Goal: Check status: Check status

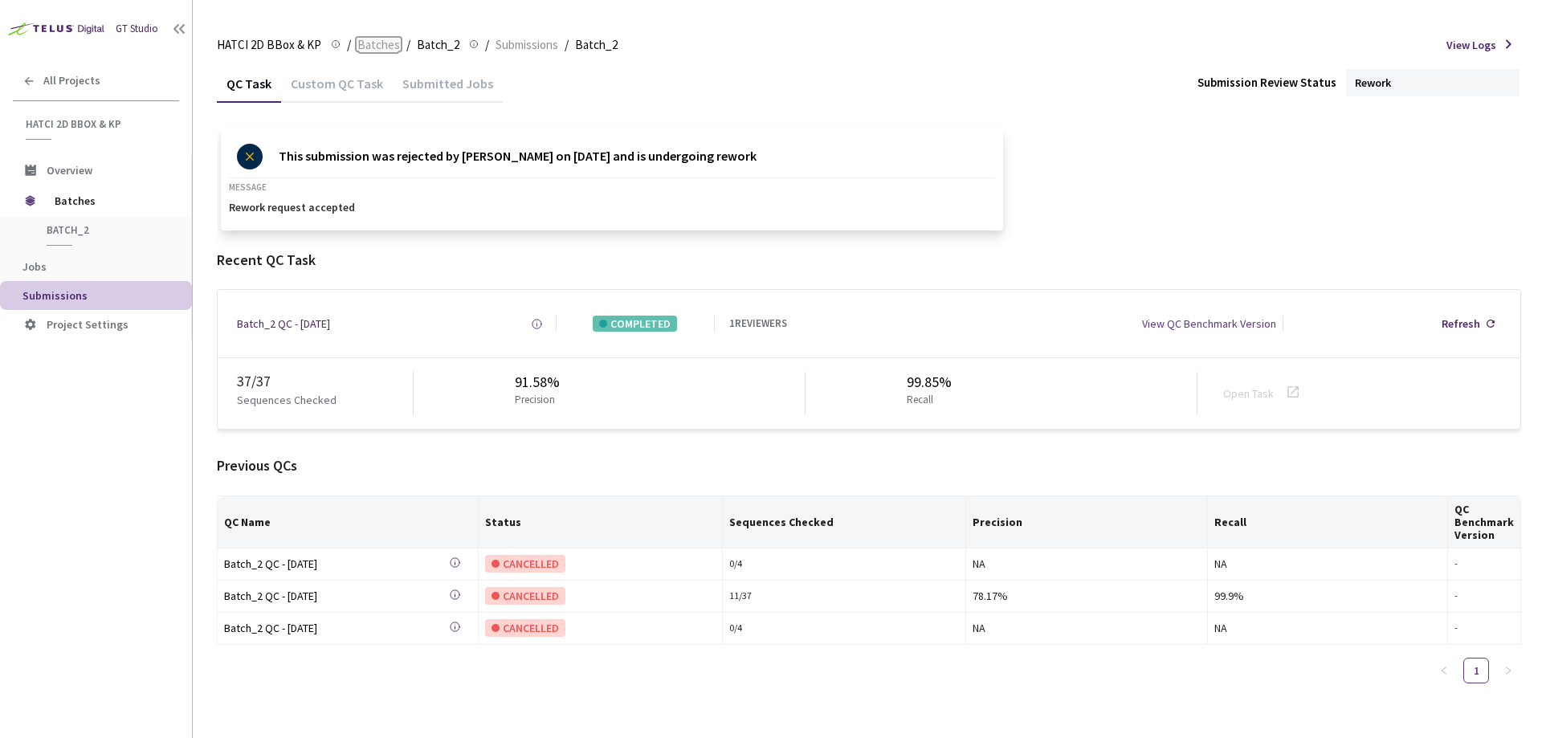
click at [367, 43] on span "Batches" at bounding box center [378, 44] width 43 height 19
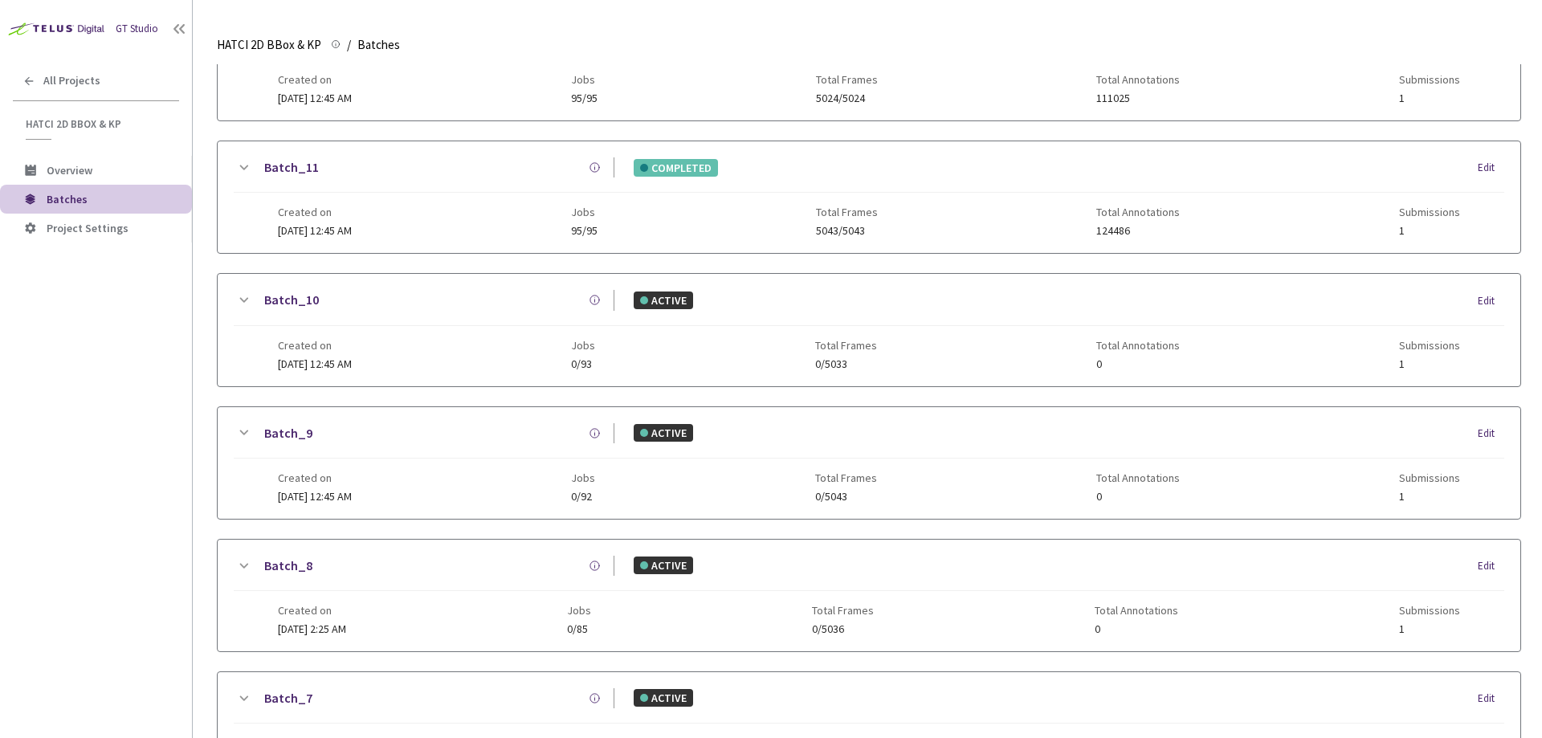
scroll to position [377, 0]
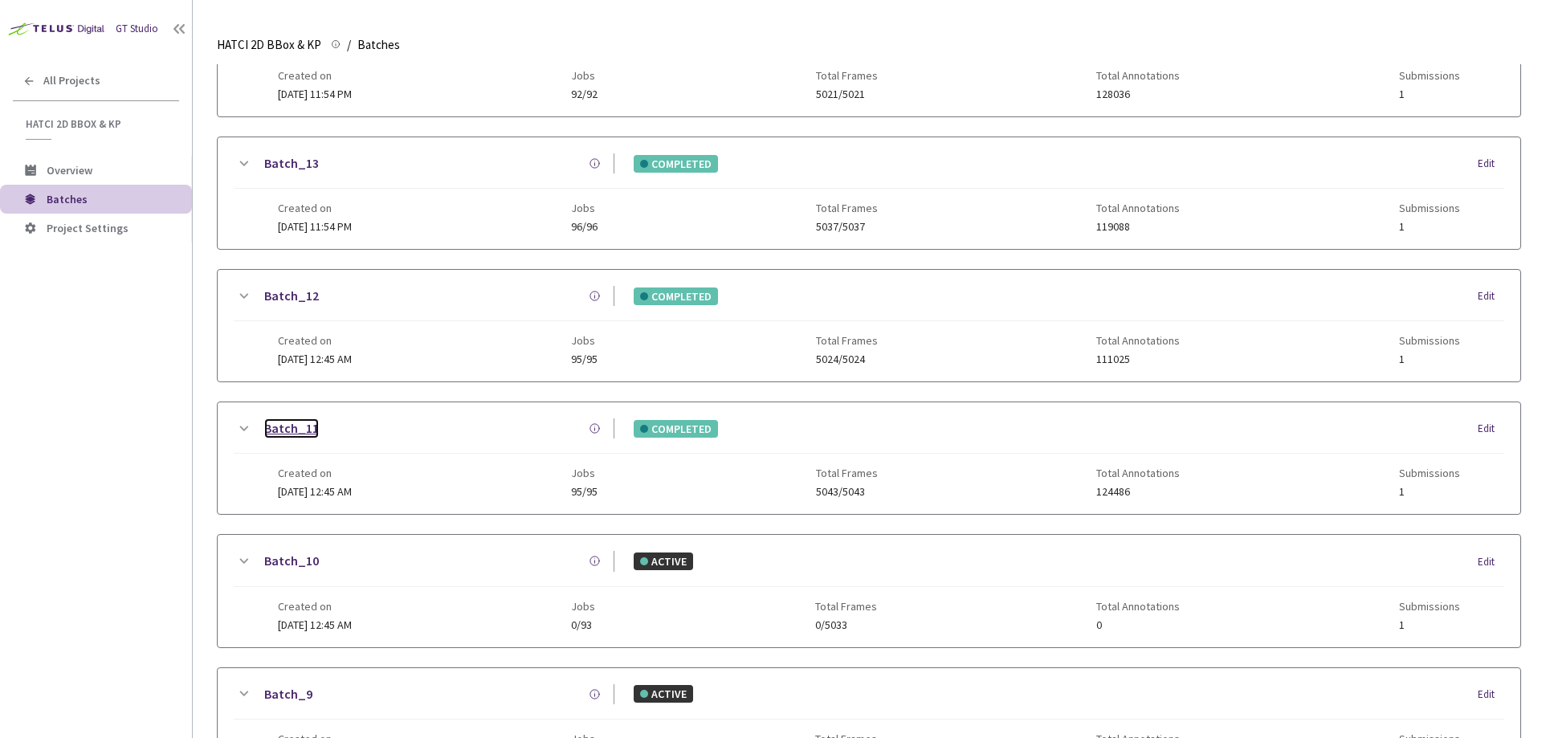
click at [281, 426] on link "Batch_11" at bounding box center [291, 428] width 55 height 20
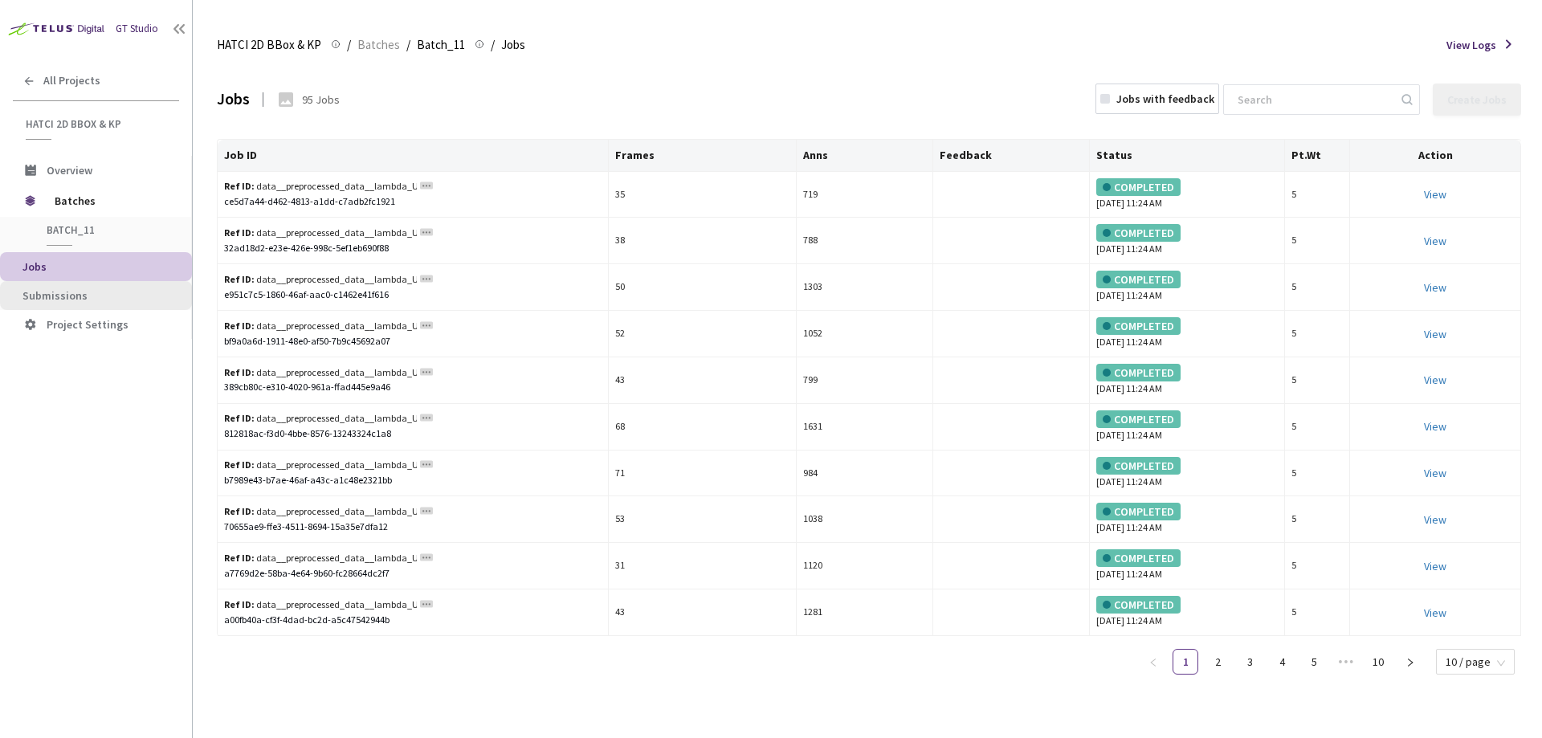
click at [85, 302] on span "Submissions" at bounding box center [100, 296] width 157 height 14
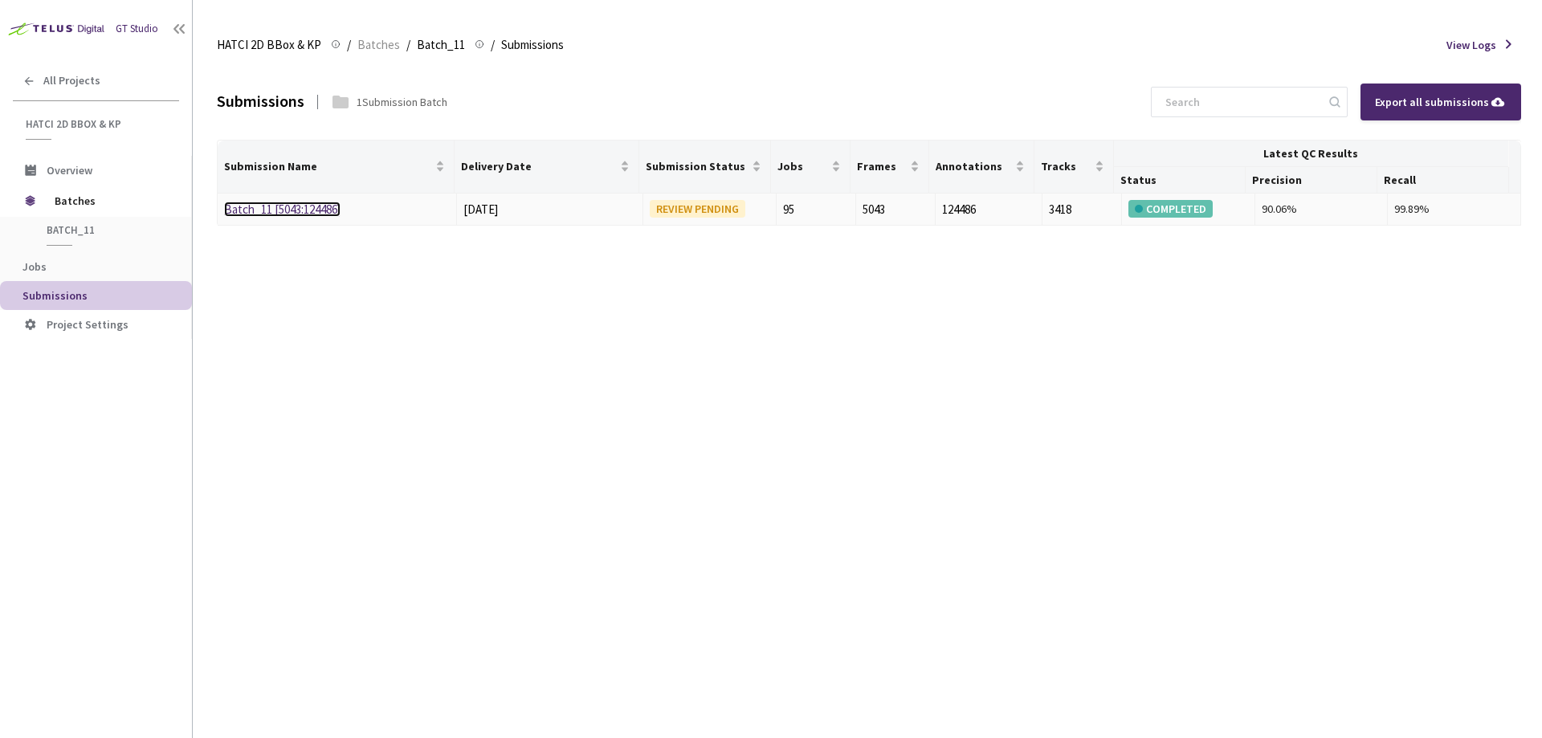
click at [314, 208] on link "Batch_11 [5043:124486]" at bounding box center [282, 209] width 116 height 15
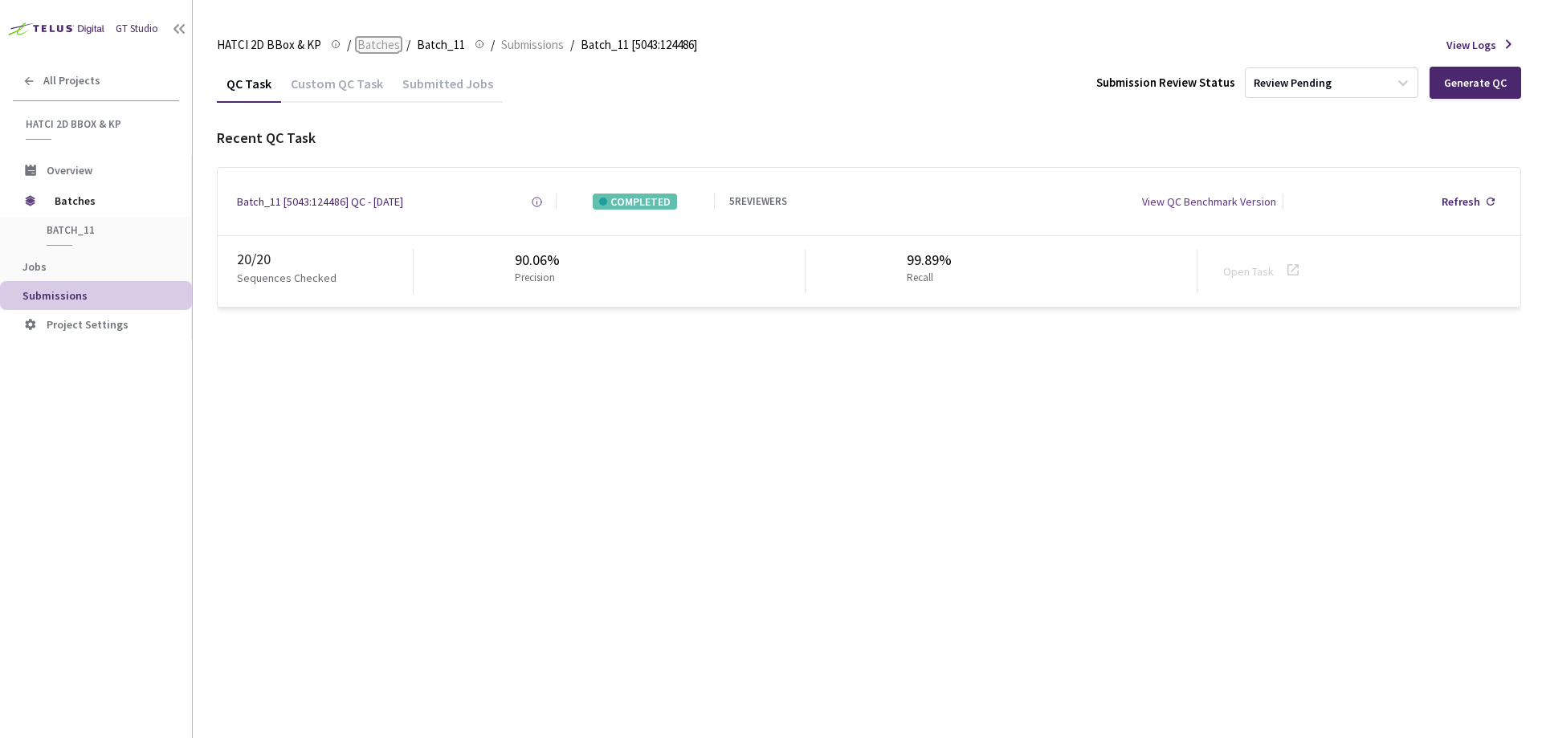
click at [377, 51] on span "Batches" at bounding box center [378, 44] width 43 height 19
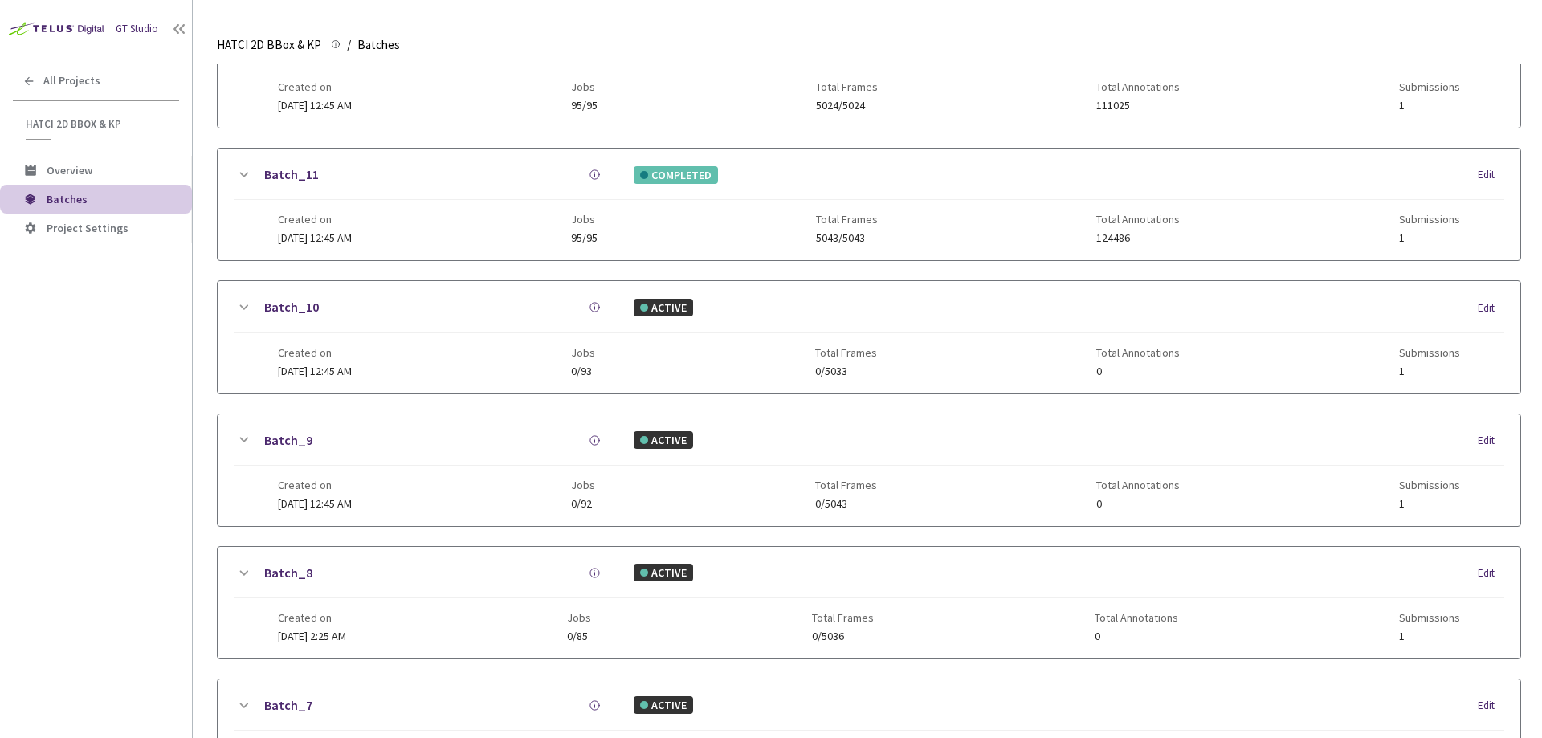
scroll to position [492, 0]
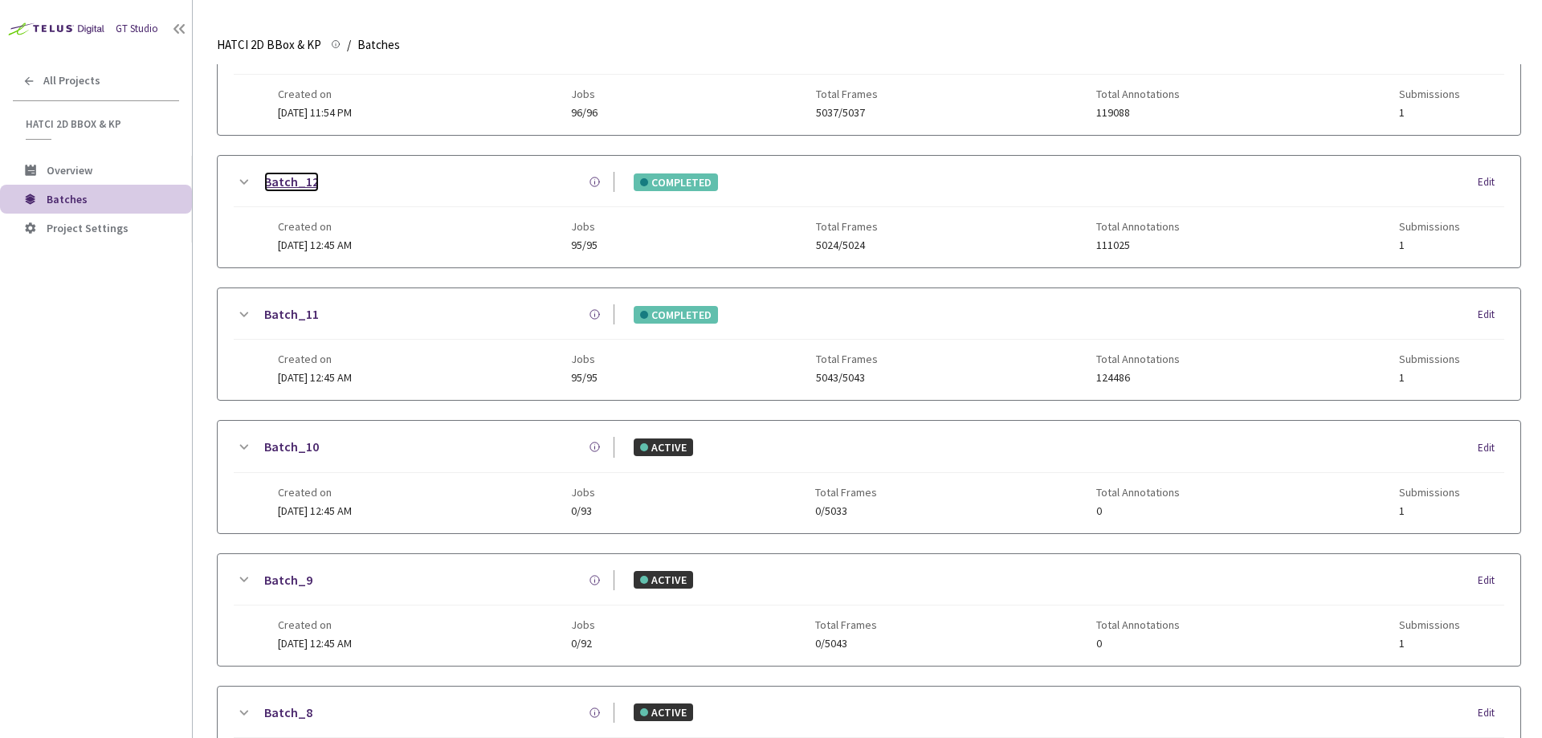
click at [296, 191] on link "Batch_12" at bounding box center [291, 182] width 55 height 20
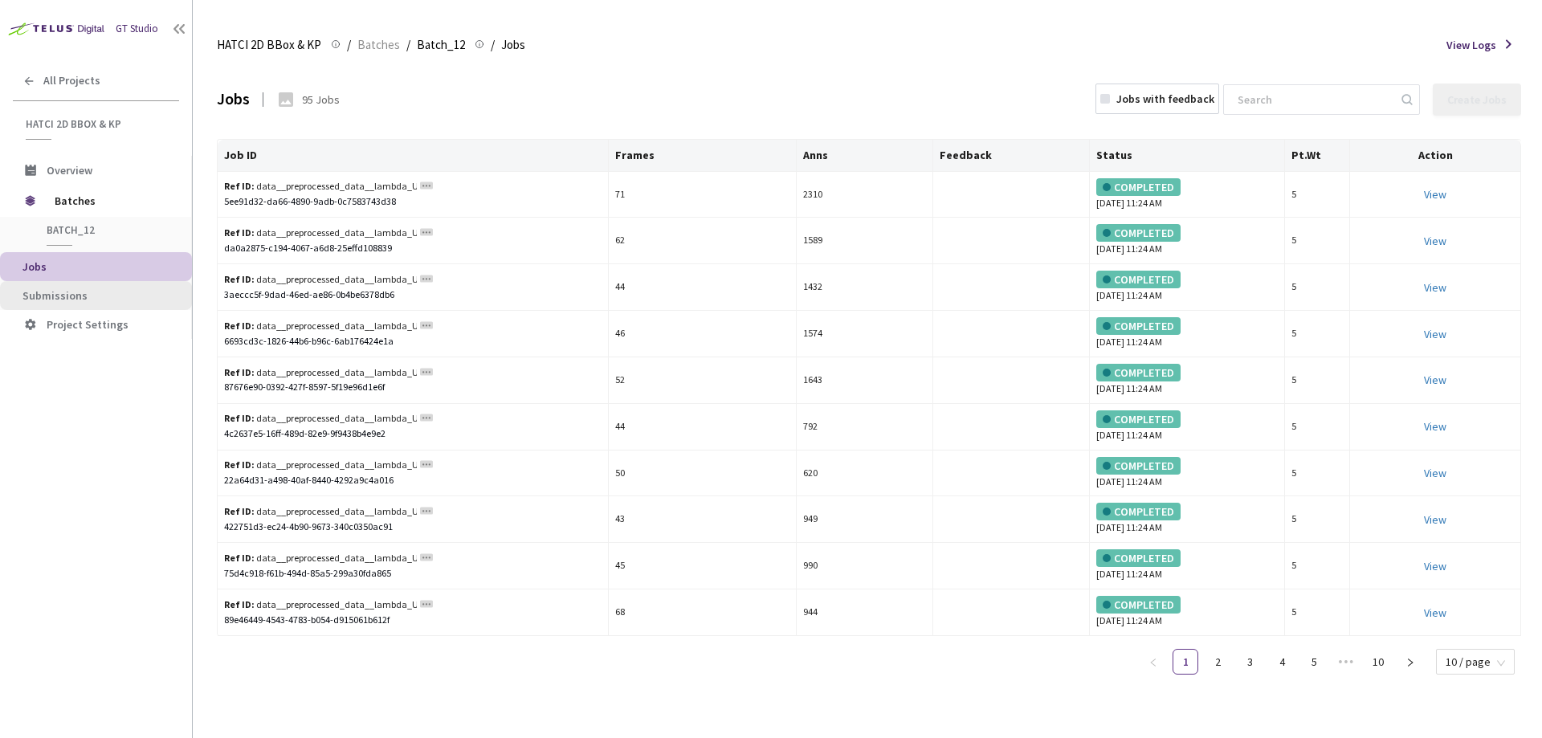
click at [104, 292] on span "Submissions" at bounding box center [100, 296] width 157 height 14
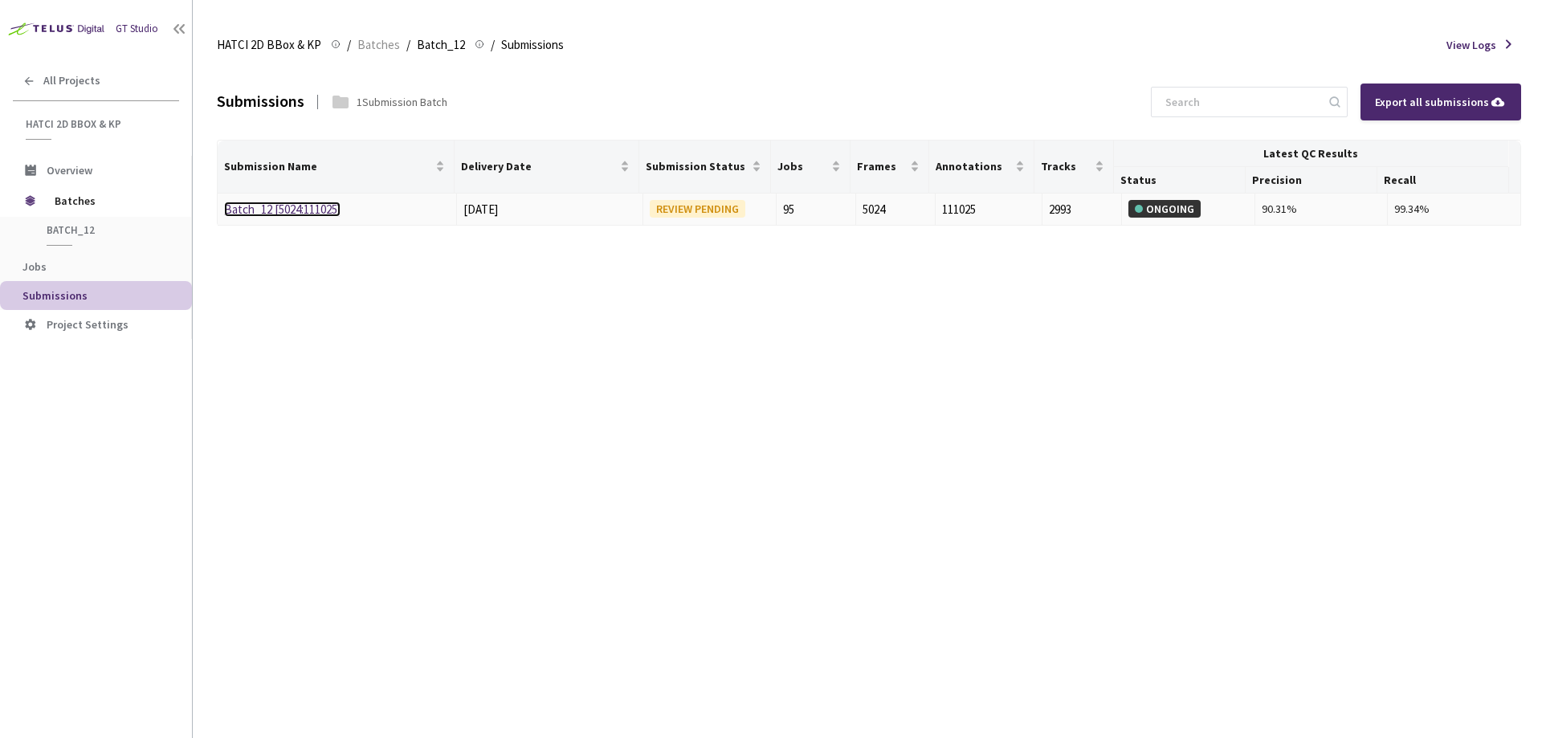
click at [250, 212] on link "Batch_12 [5024:111025]" at bounding box center [282, 209] width 116 height 15
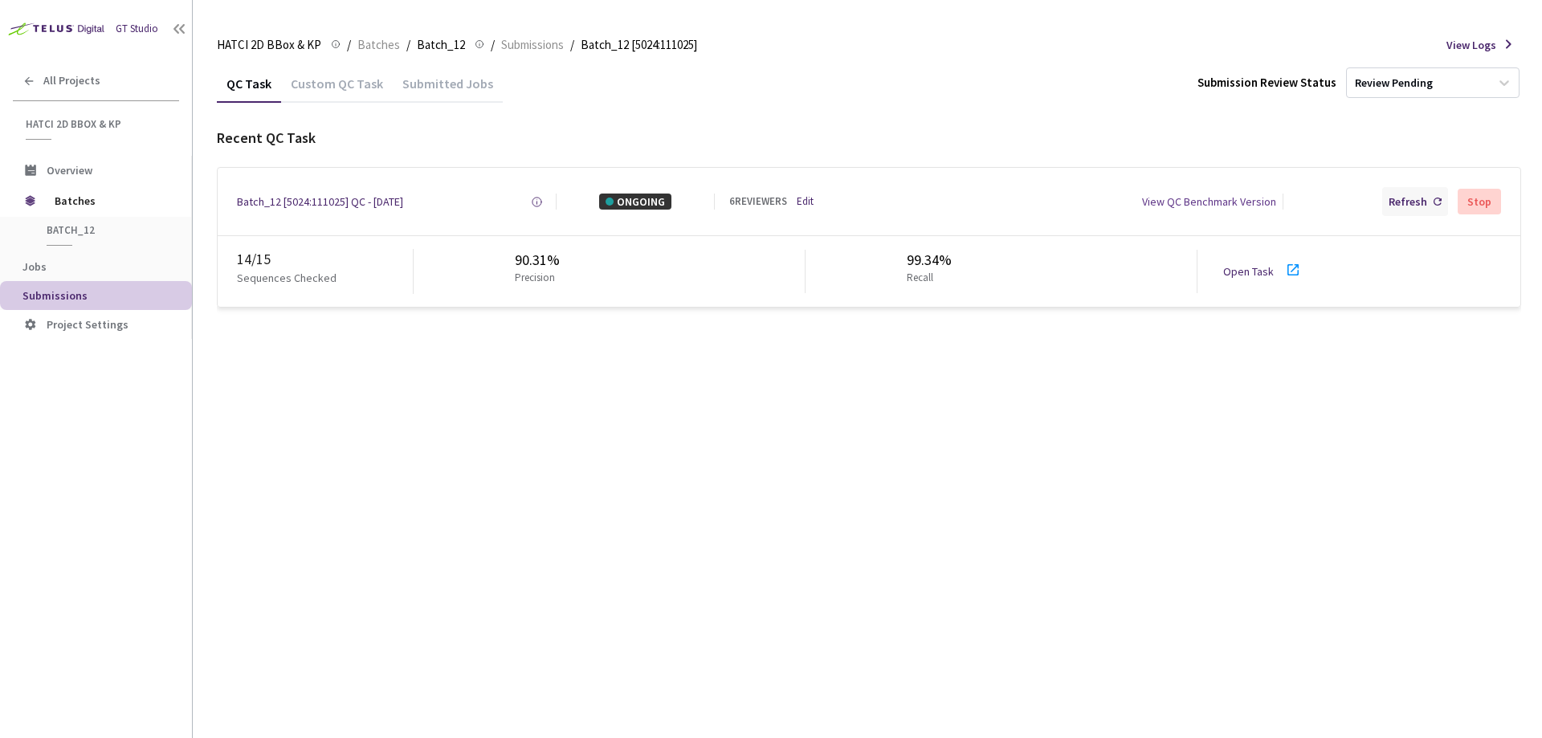
click at [1410, 205] on div "Refresh" at bounding box center [1408, 202] width 39 height 16
click at [385, 51] on span "Batches" at bounding box center [378, 44] width 43 height 19
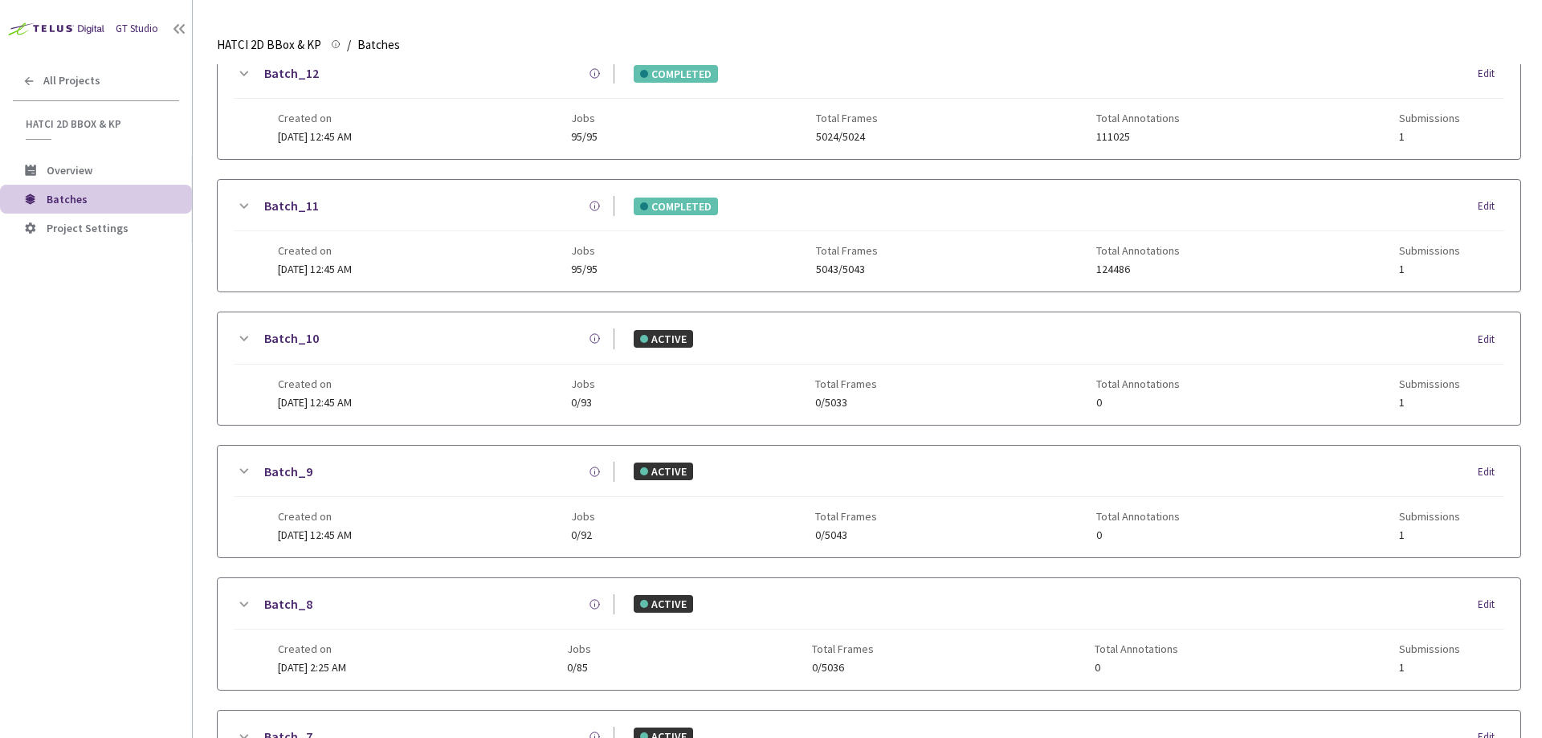
scroll to position [779, 0]
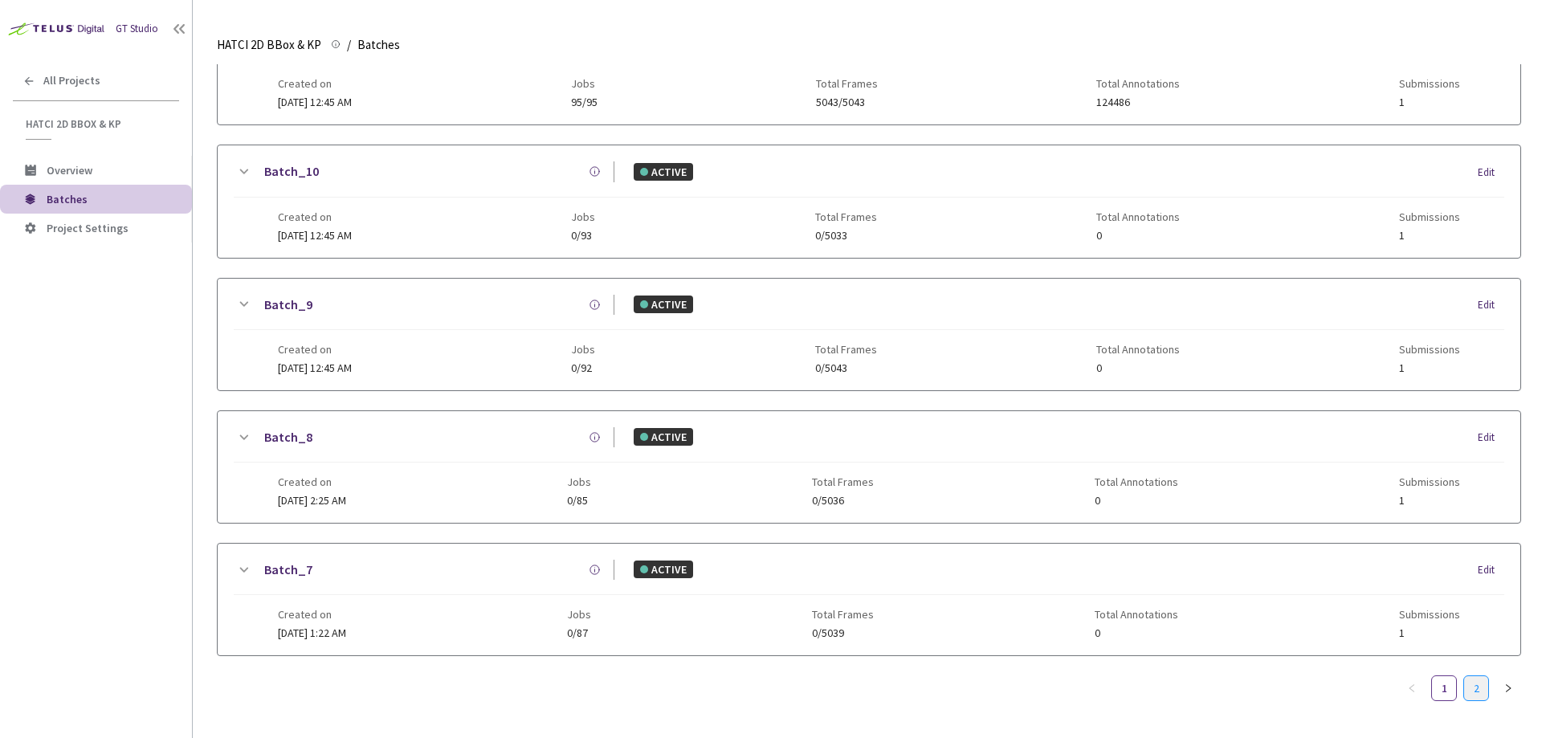
click at [1473, 676] on link "2" at bounding box center [1476, 688] width 24 height 24
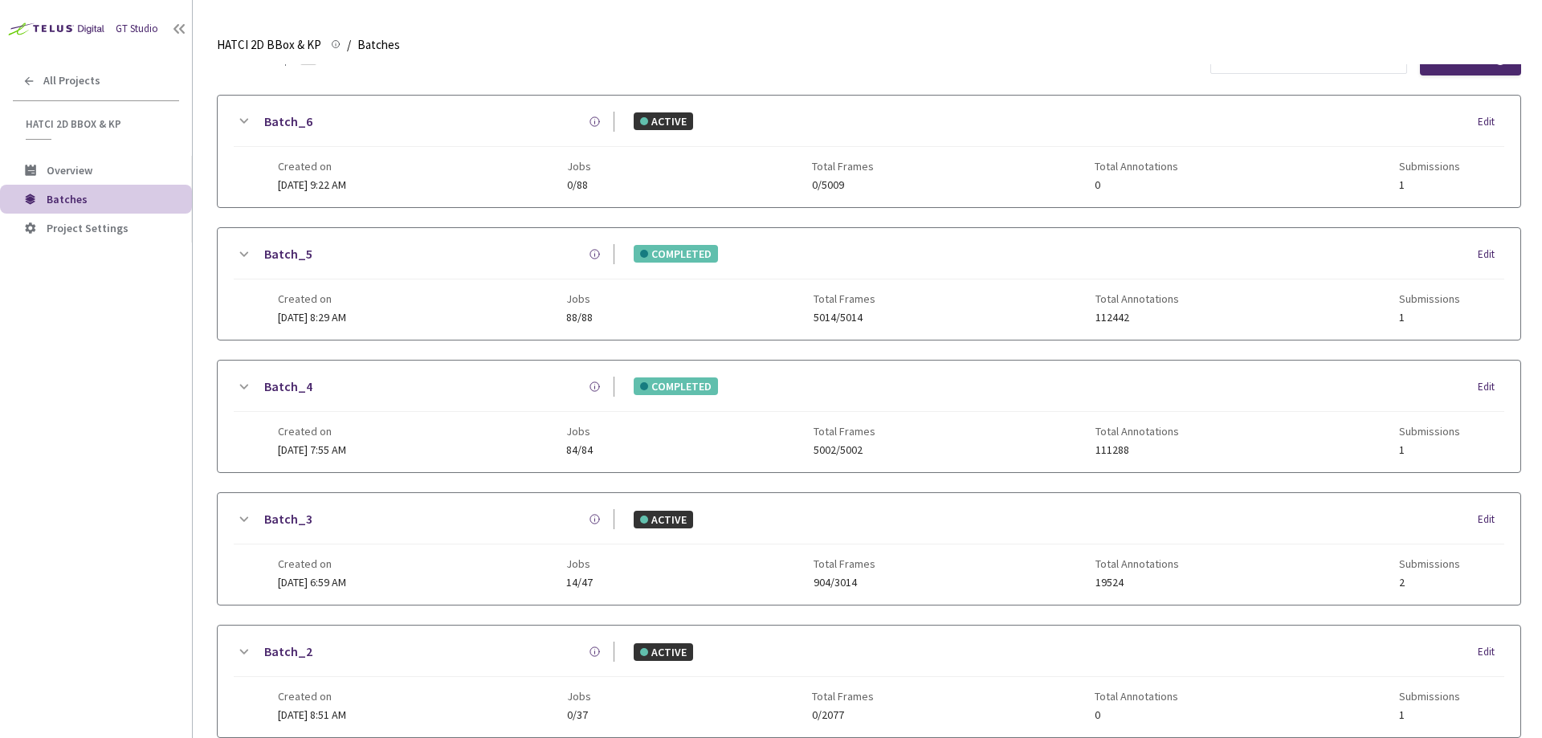
scroll to position [20, 0]
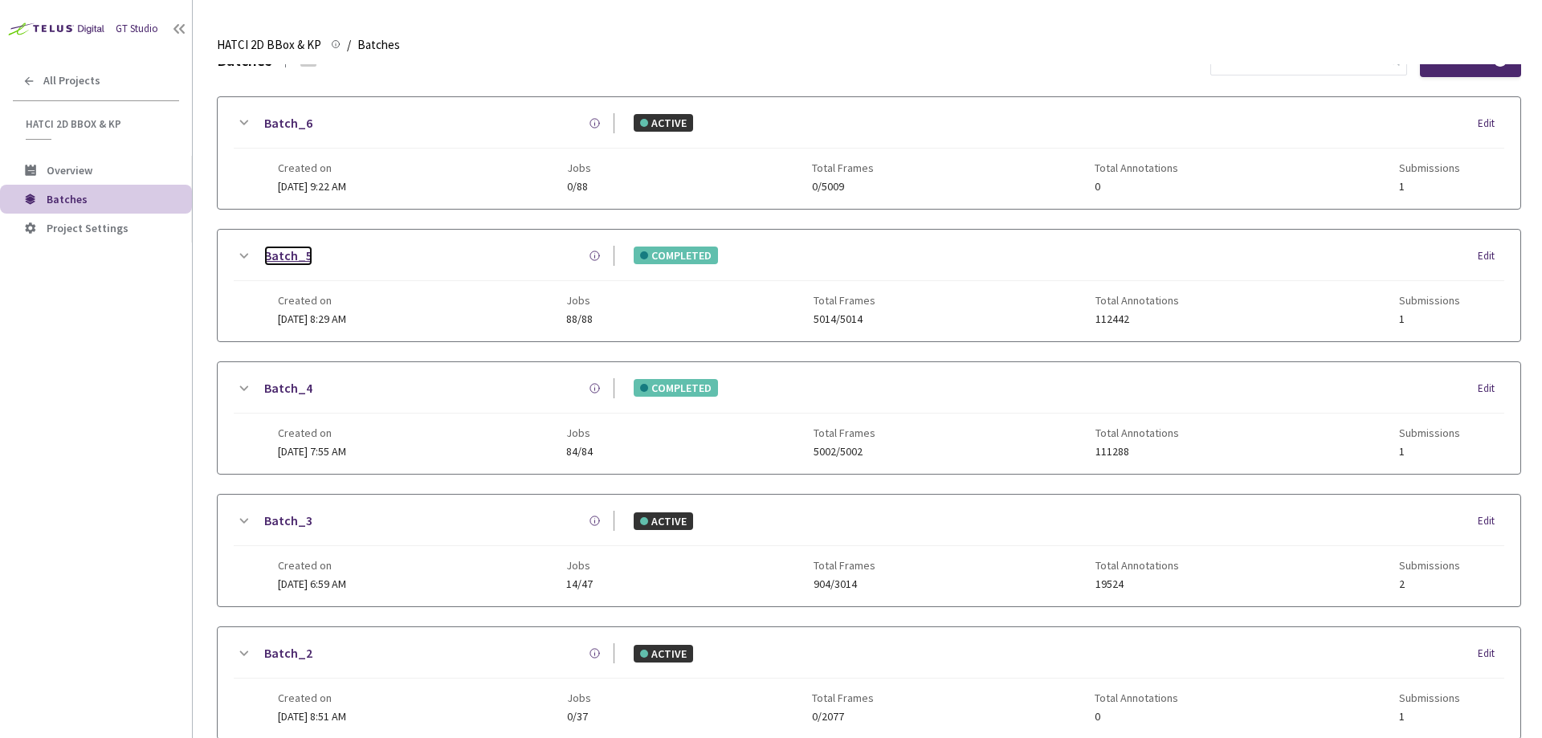
click at [288, 249] on link "Batch_5" at bounding box center [288, 256] width 48 height 20
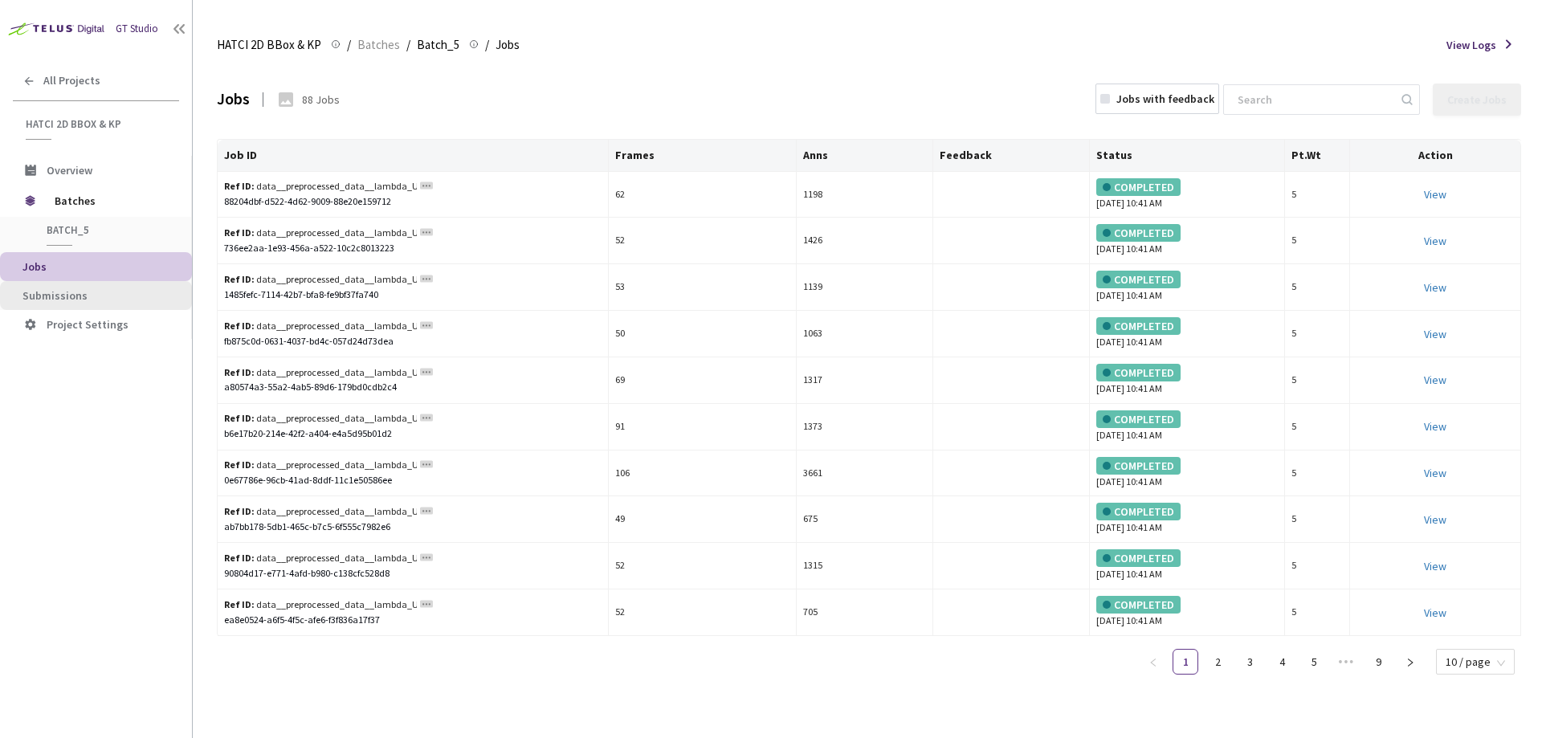
click at [82, 286] on li "Submissions" at bounding box center [96, 295] width 192 height 29
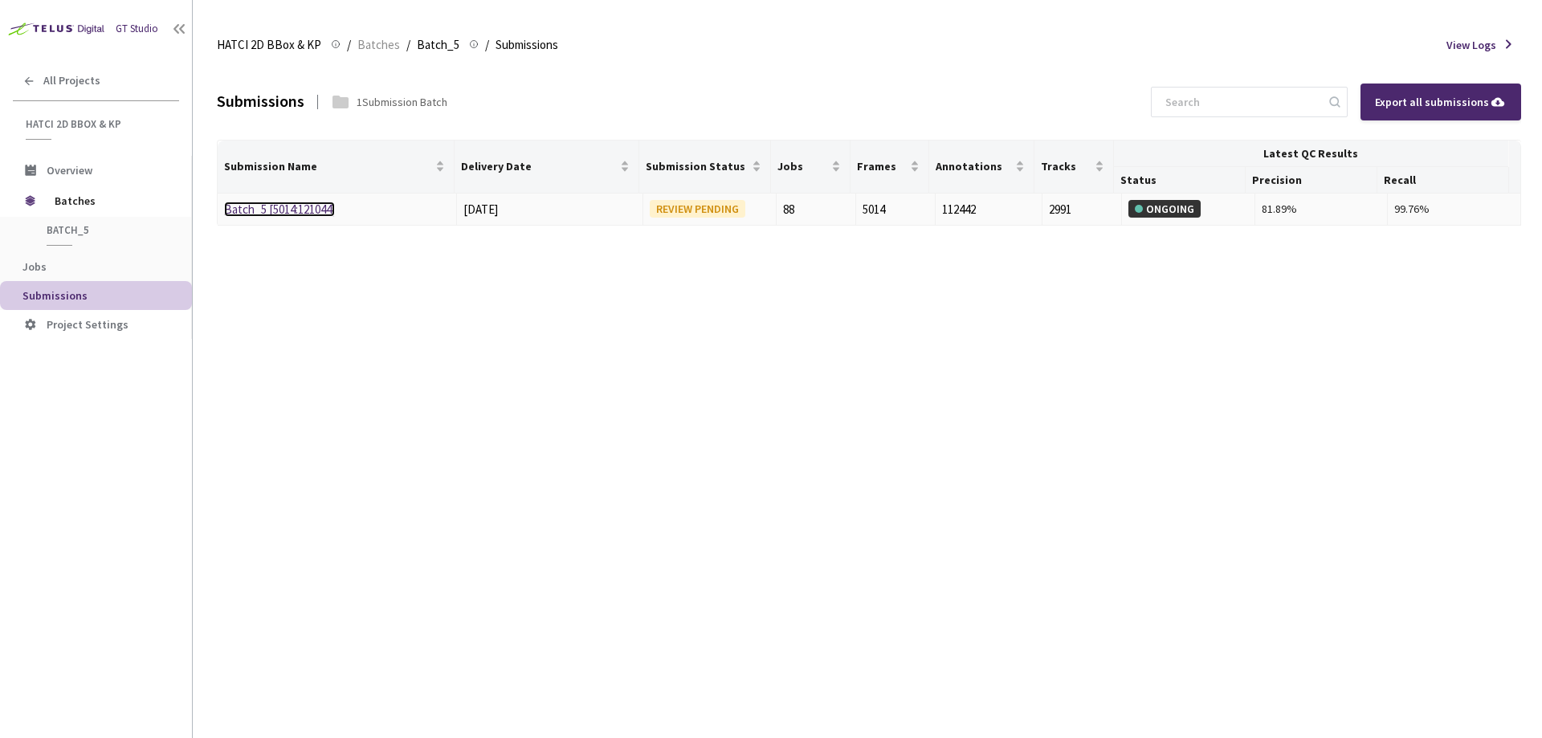
click at [272, 213] on link "Batch_5 [5014:121044]" at bounding box center [279, 209] width 111 height 15
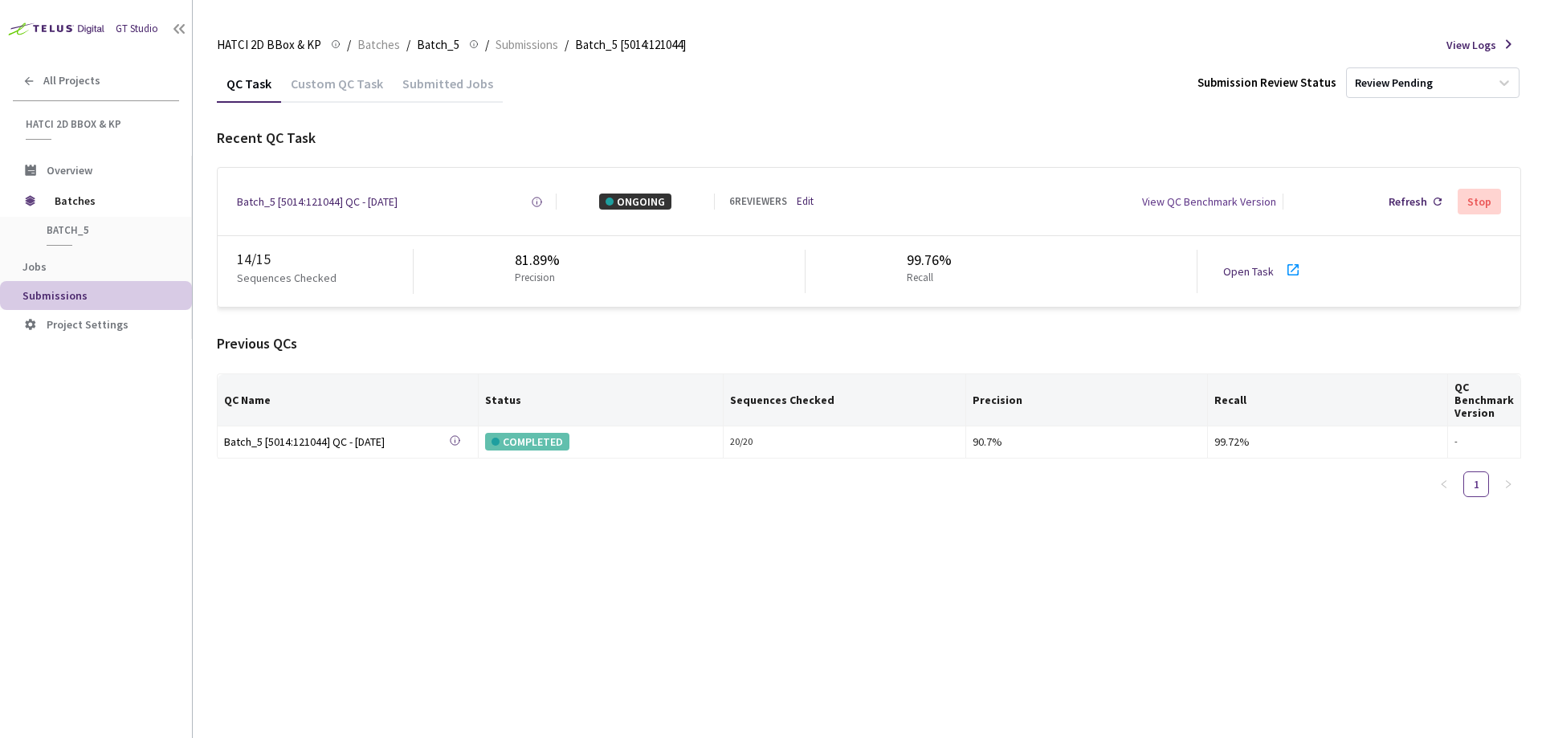
click at [1245, 280] on div "Open Task" at bounding box center [1253, 271] width 60 height 16
